Goal: Information Seeking & Learning: Compare options

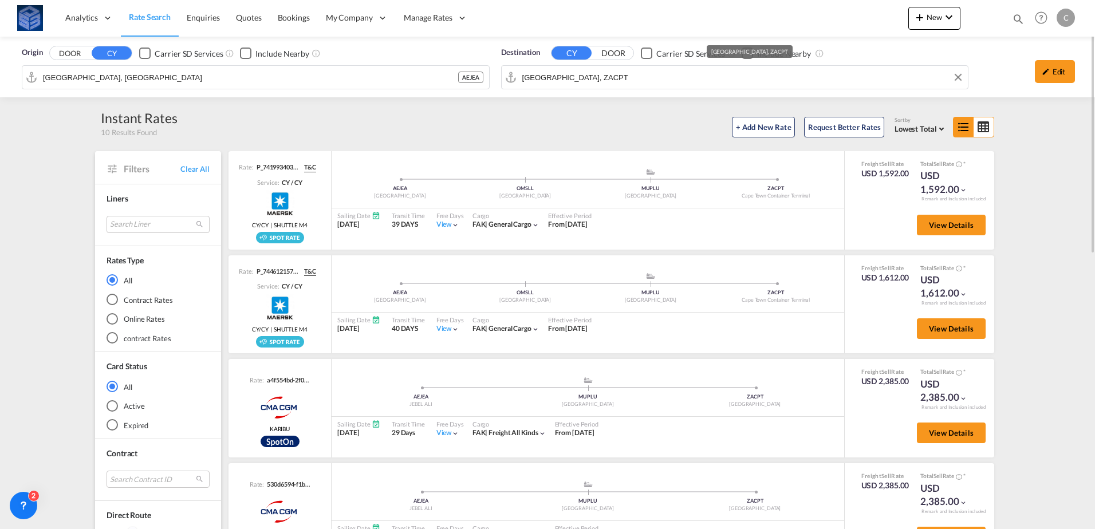
click at [665, 73] on input "[GEOGRAPHIC_DATA], ZACPT" at bounding box center [742, 77] width 440 height 17
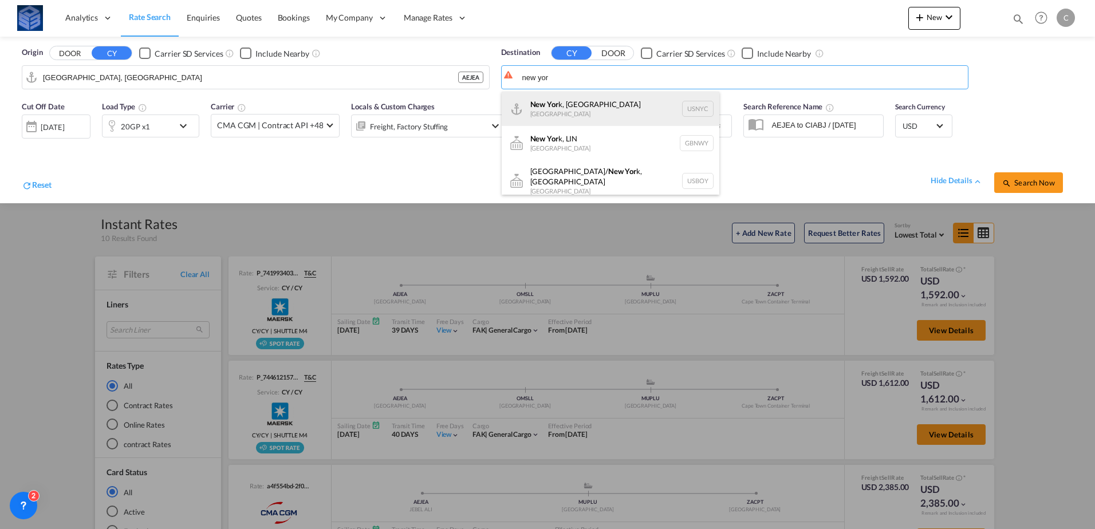
click at [586, 102] on div "New Yor k, [GEOGRAPHIC_DATA] [GEOGRAPHIC_DATA] USNYC" at bounding box center [611, 109] width 218 height 34
type input "[US_STATE], [GEOGRAPHIC_DATA], USNYC"
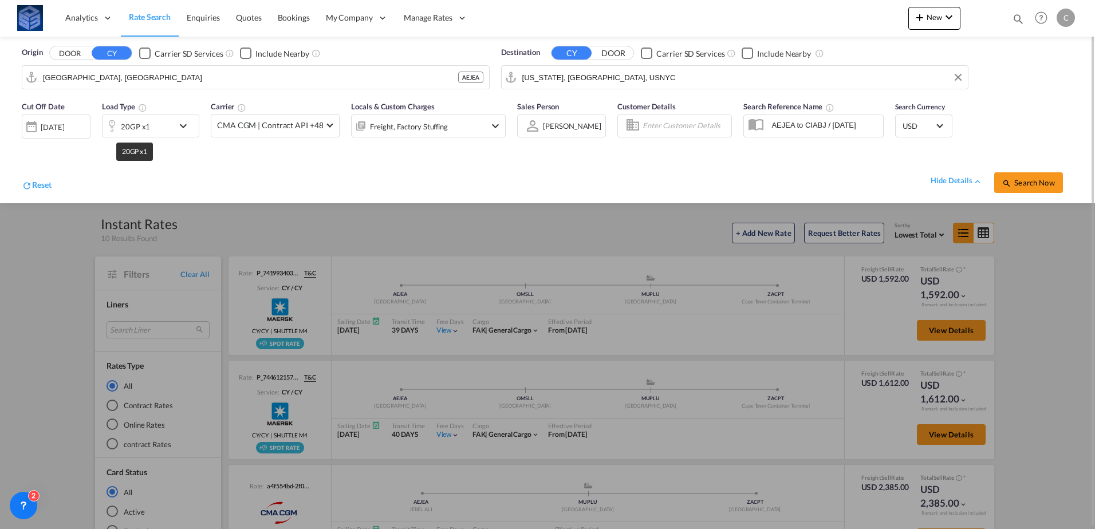
click at [135, 130] on div "20GP x1" at bounding box center [135, 127] width 29 height 16
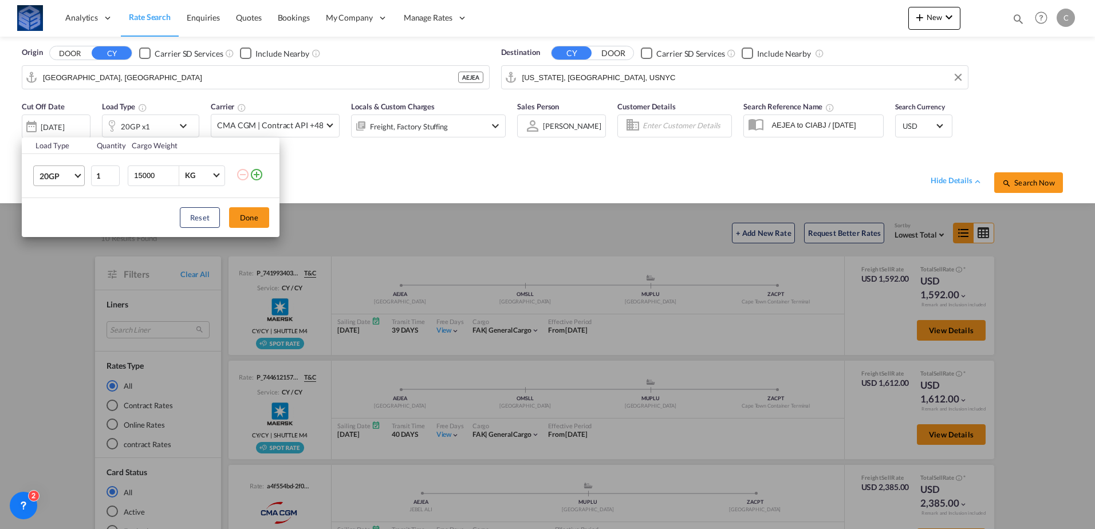
click at [64, 177] on span "20GP" at bounding box center [56, 176] width 33 height 11
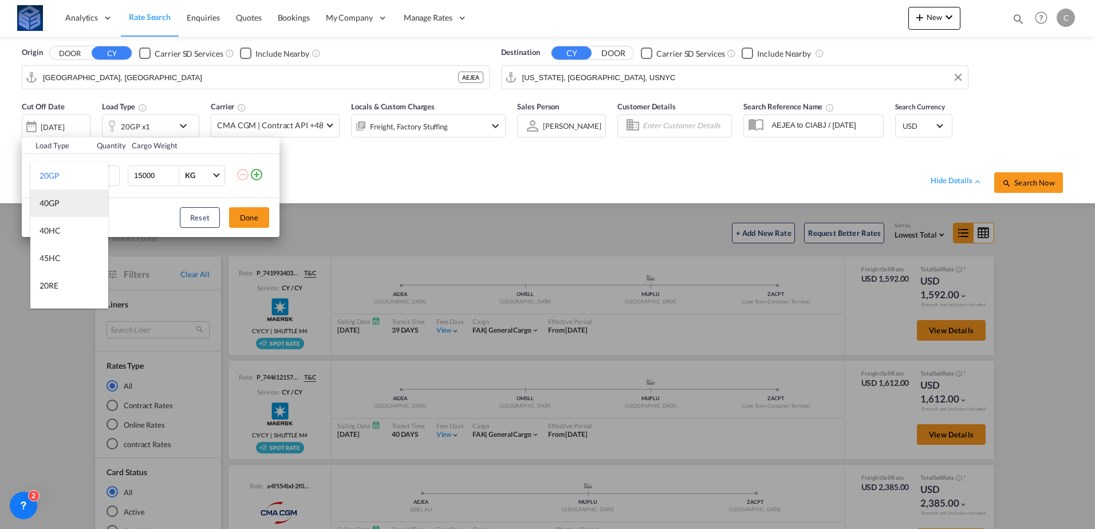
click at [57, 208] on div "40GP" at bounding box center [50, 203] width 20 height 11
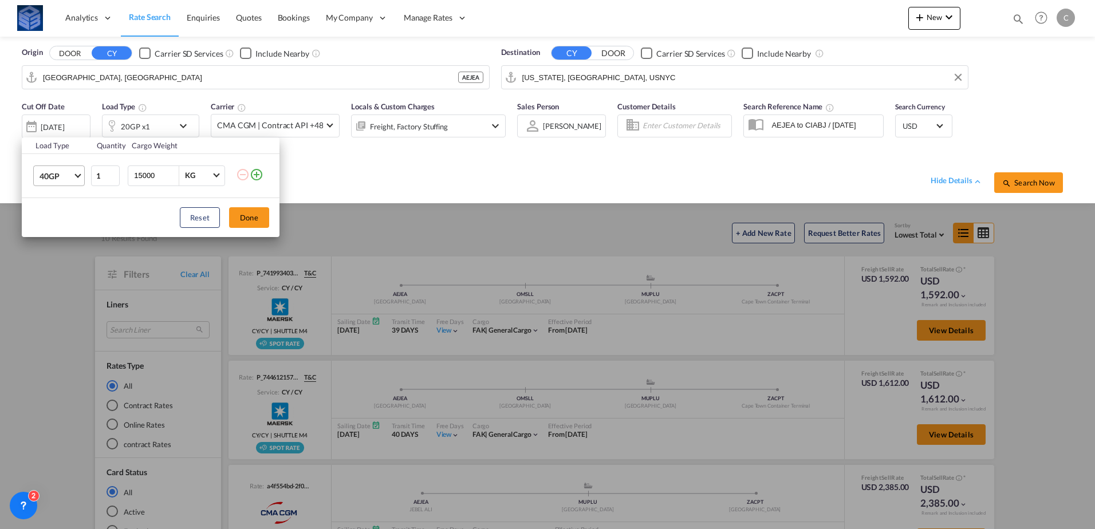
click at [65, 174] on span "40GP" at bounding box center [56, 176] width 33 height 11
click at [64, 224] on md-option "40RE" at bounding box center [69, 228] width 78 height 27
click at [251, 219] on button "Done" at bounding box center [249, 217] width 40 height 21
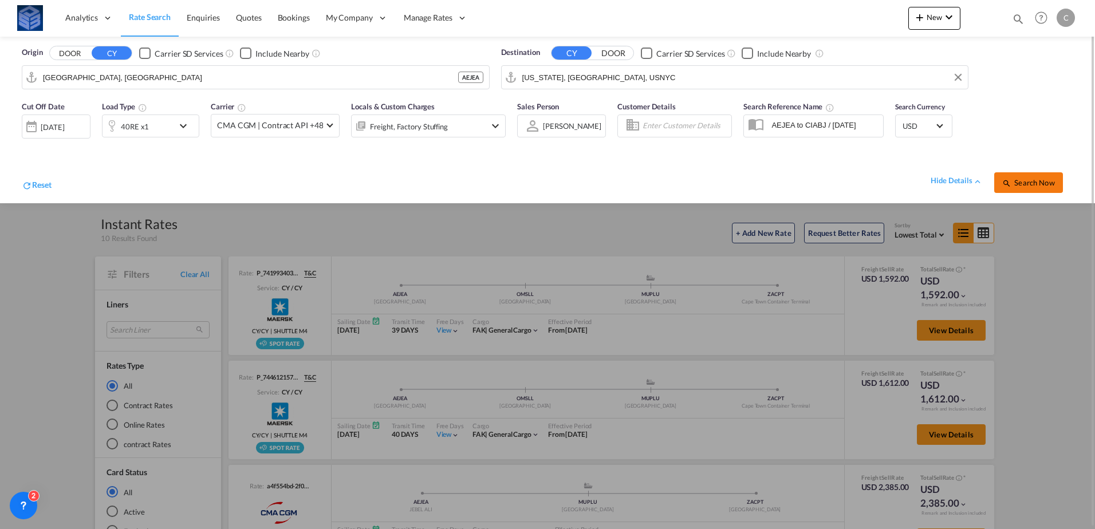
click at [1024, 182] on span "Search Now" at bounding box center [1028, 182] width 52 height 9
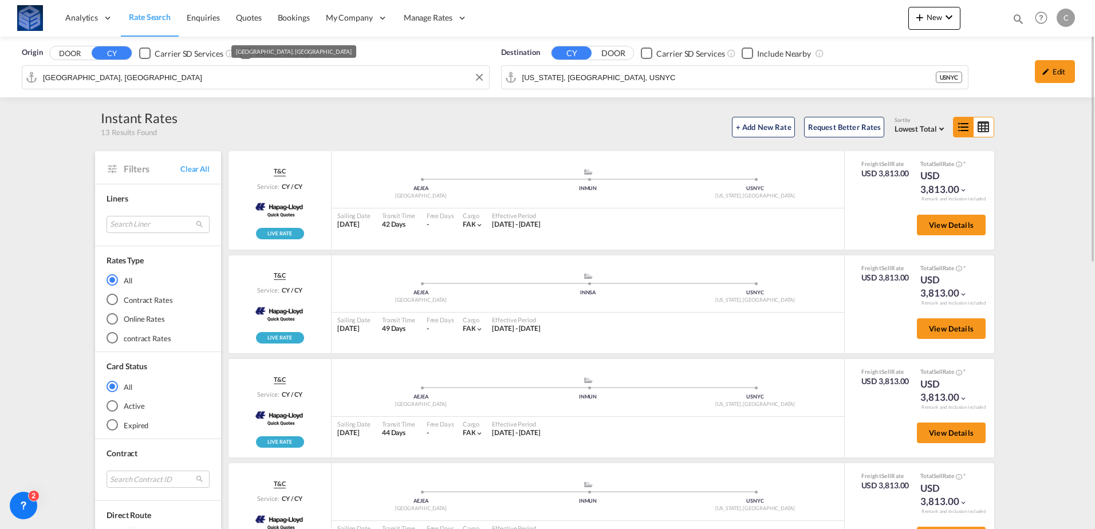
click at [366, 87] on md-autocomplete-wrap "[GEOGRAPHIC_DATA], [GEOGRAPHIC_DATA]" at bounding box center [262, 80] width 441 height 23
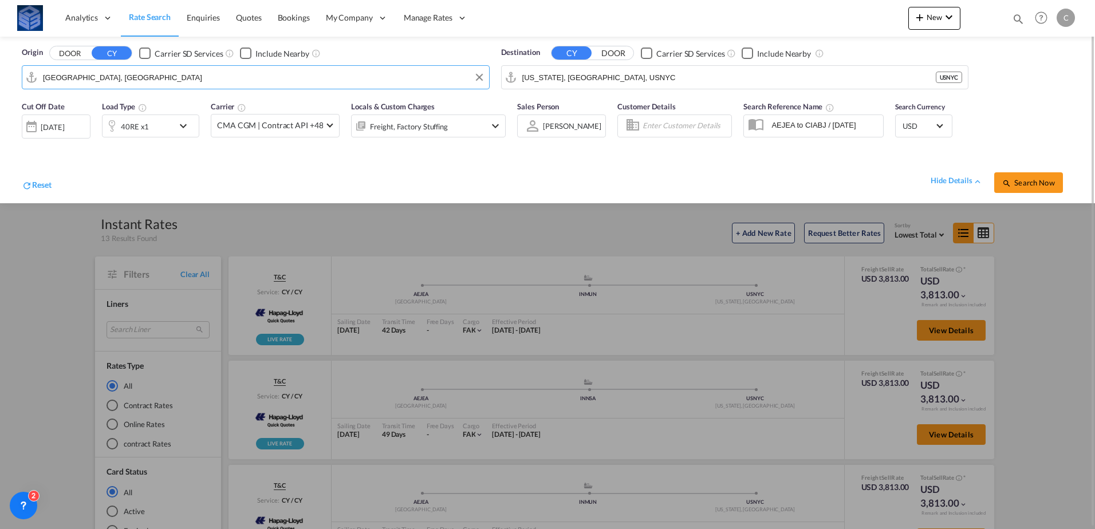
click at [354, 79] on input "[GEOGRAPHIC_DATA], [GEOGRAPHIC_DATA]" at bounding box center [263, 77] width 440 height 17
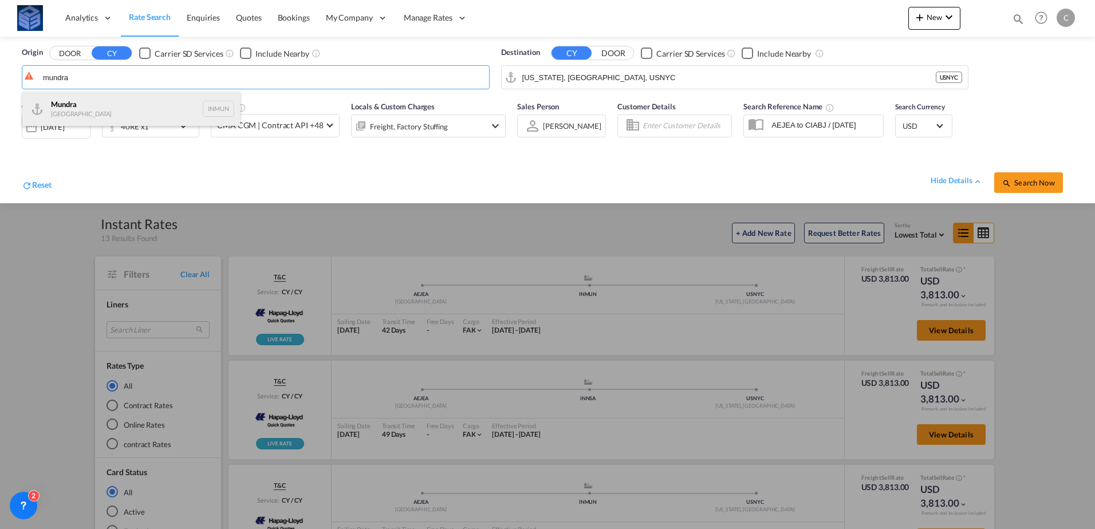
click at [121, 104] on div "Mundra India INMUN" at bounding box center [131, 109] width 218 height 34
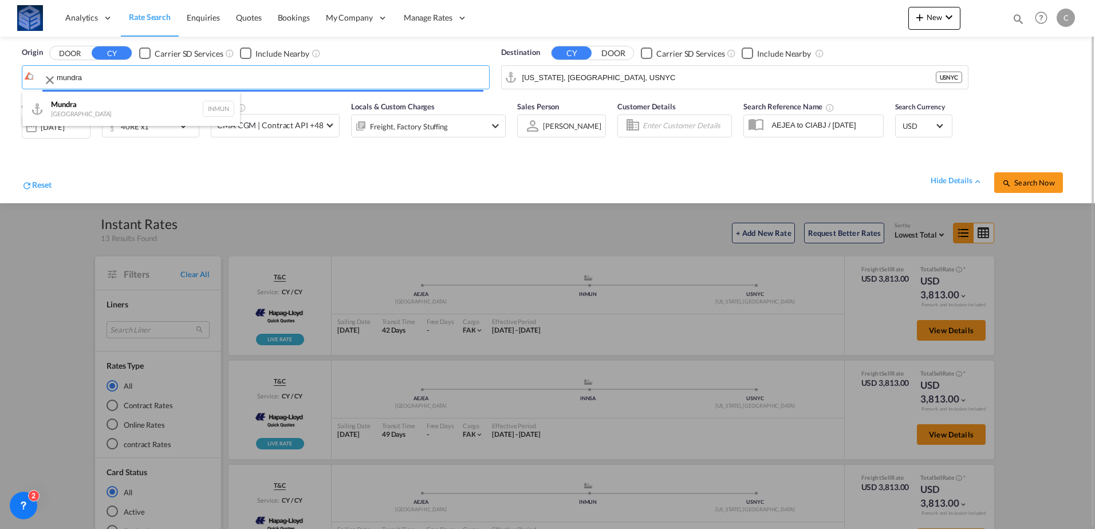
type input "Mundra, INMUN"
click at [691, 68] on md-autocomplete "[US_STATE], [GEOGRAPHIC_DATA], USNYC" at bounding box center [729, 77] width 414 height 19
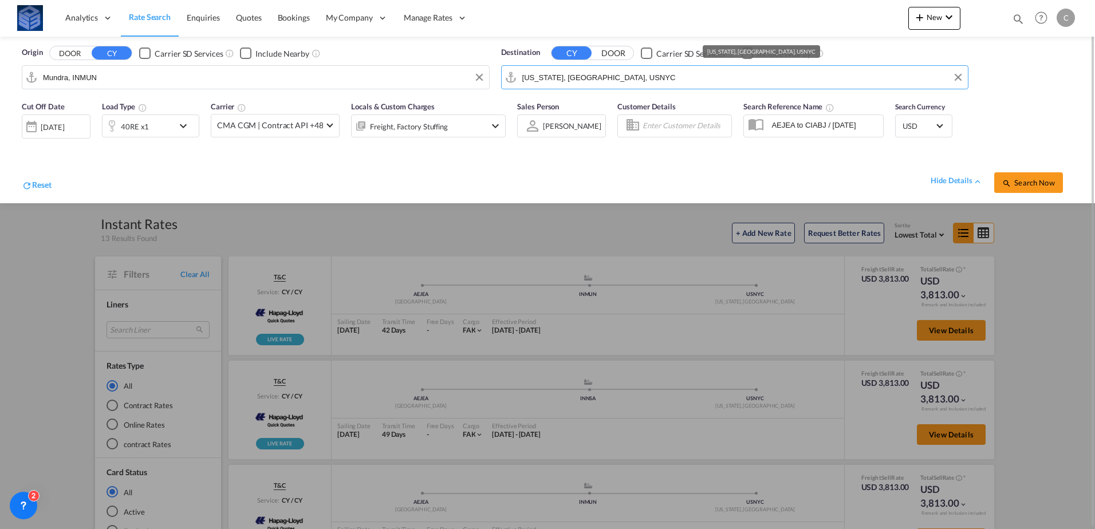
click at [678, 74] on input "[US_STATE], [GEOGRAPHIC_DATA], USNYC" at bounding box center [742, 77] width 440 height 17
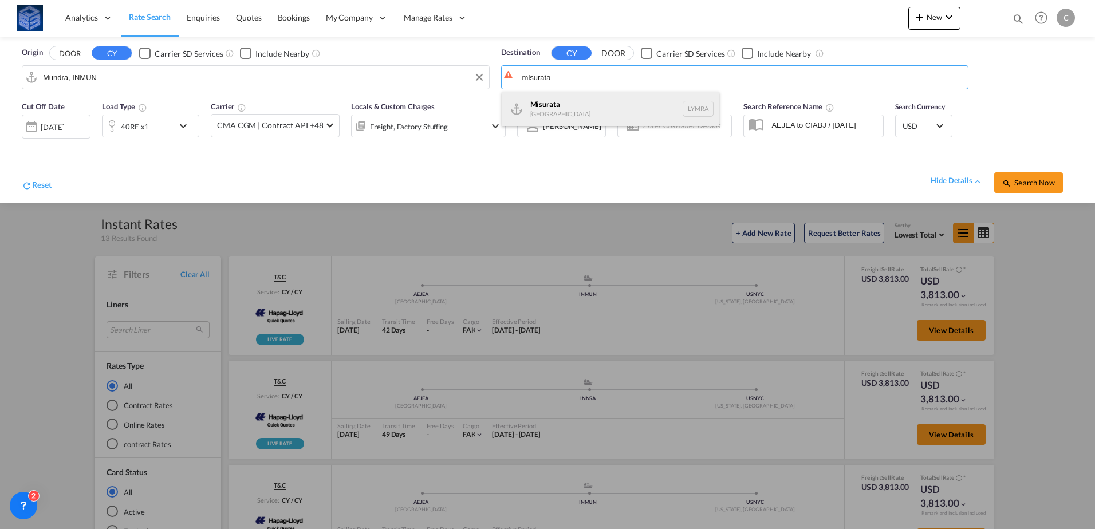
click at [574, 115] on div "[GEOGRAPHIC_DATA] [GEOGRAPHIC_DATA] [GEOGRAPHIC_DATA]" at bounding box center [611, 109] width 218 height 34
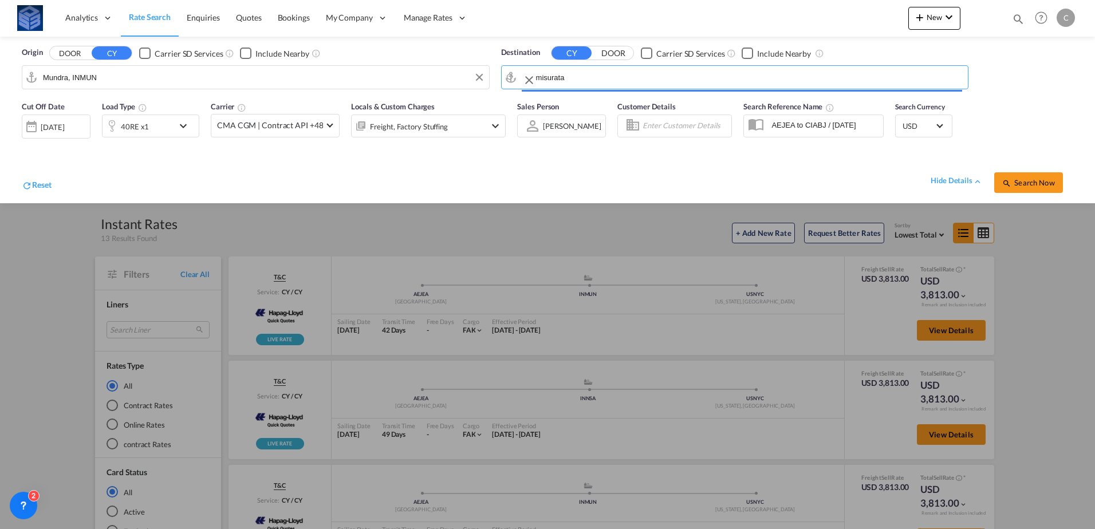
type input "Misurata, LYMRA"
click at [140, 130] on div "40RE x1" at bounding box center [135, 127] width 28 height 16
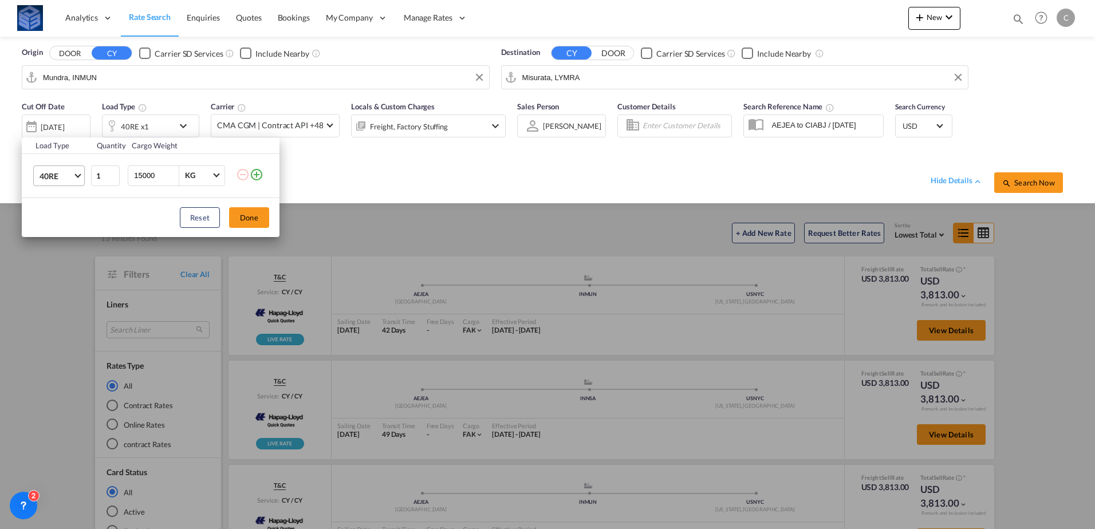
click at [50, 169] on md-select-value "40RE" at bounding box center [61, 175] width 46 height 19
click at [69, 112] on md-option "20GP" at bounding box center [69, 115] width 78 height 27
drag, startPoint x: 140, startPoint y: 173, endPoint x: 126, endPoint y: 173, distance: 13.8
click at [126, 173] on td "15000 KG KG" at bounding box center [180, 175] width 111 height 44
type input "25000"
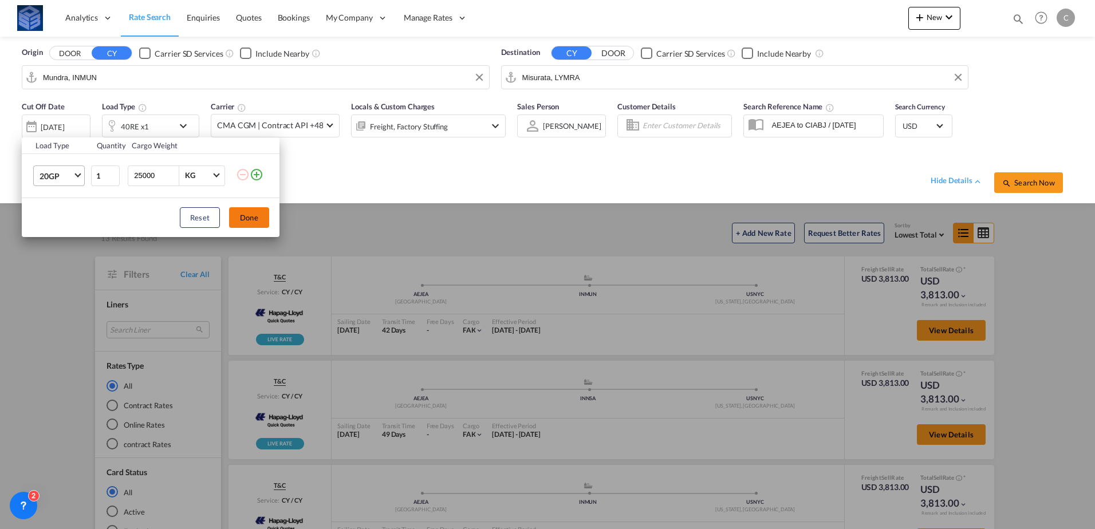
click at [254, 214] on button "Done" at bounding box center [249, 217] width 40 height 21
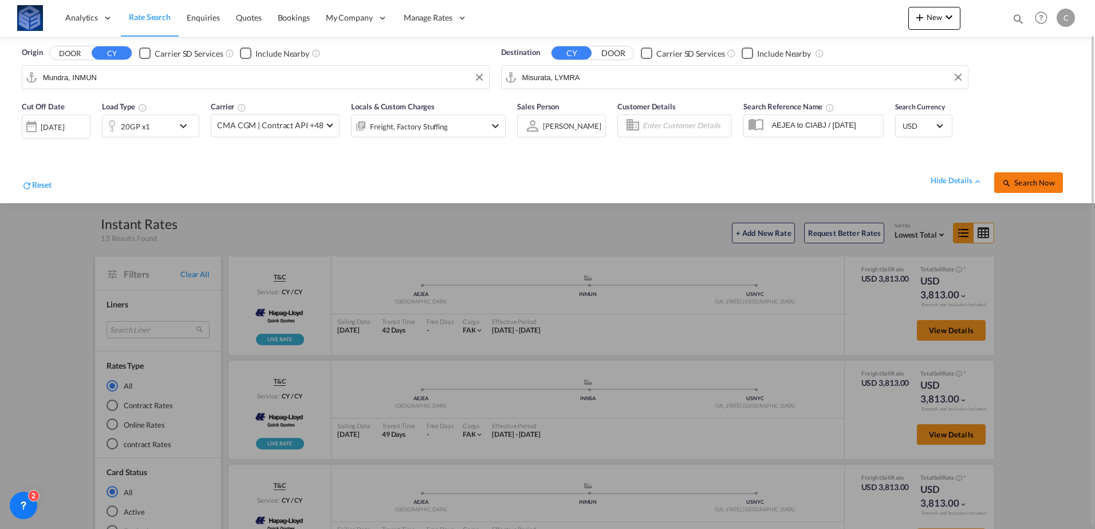
click at [1024, 182] on span "Search Now" at bounding box center [1028, 182] width 52 height 9
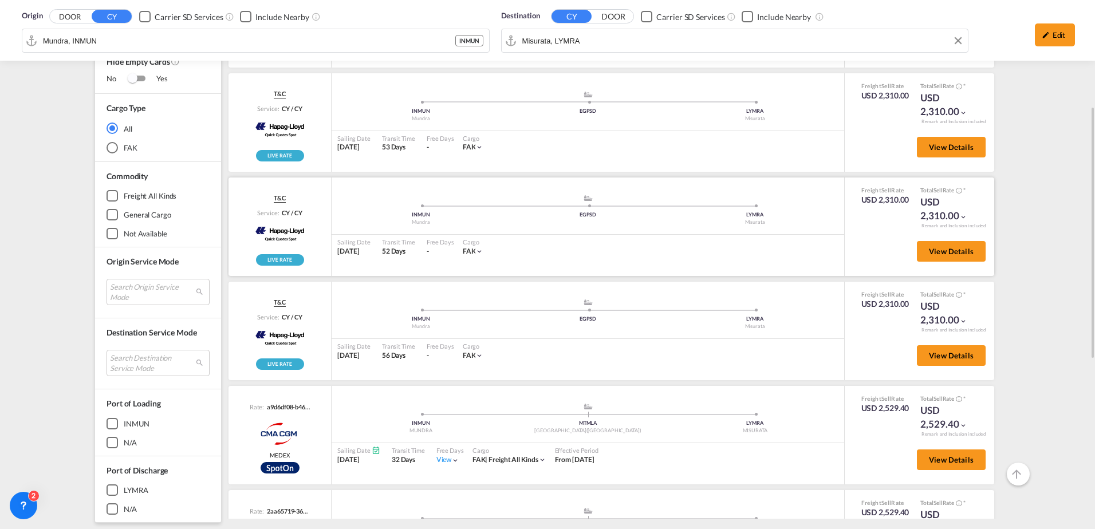
scroll to position [463, 0]
